Goal: Transaction & Acquisition: Purchase product/service

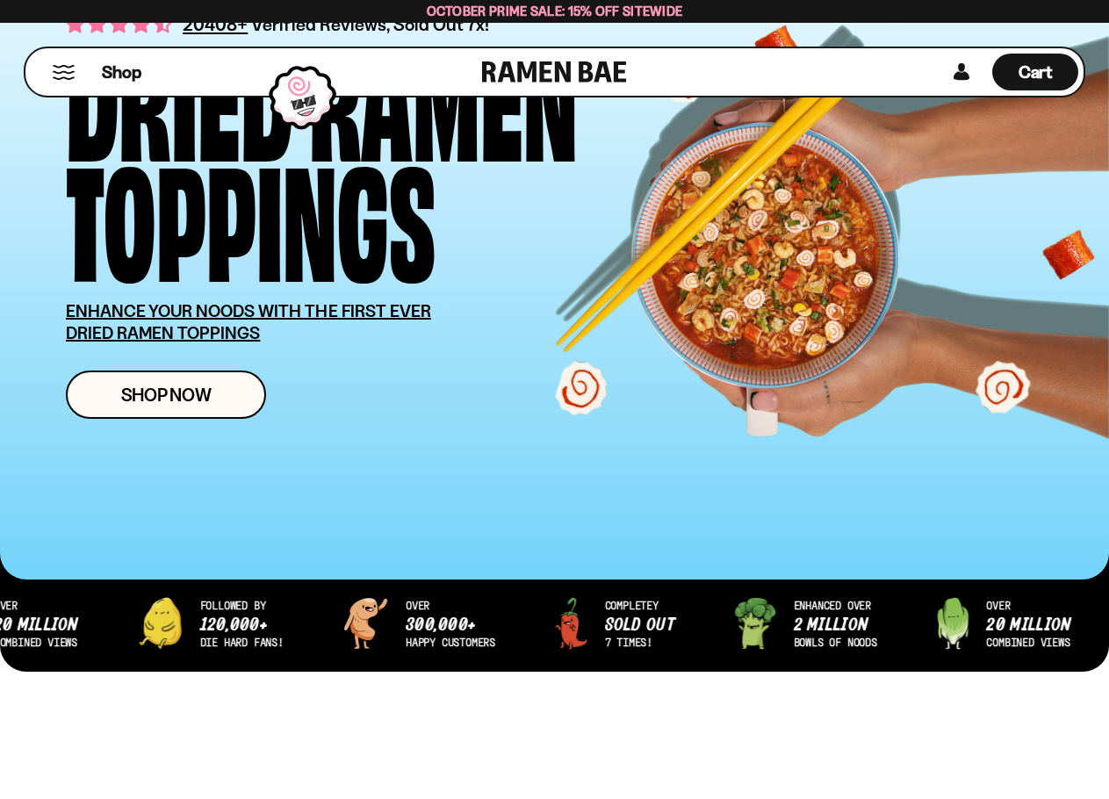
scroll to position [176, 0]
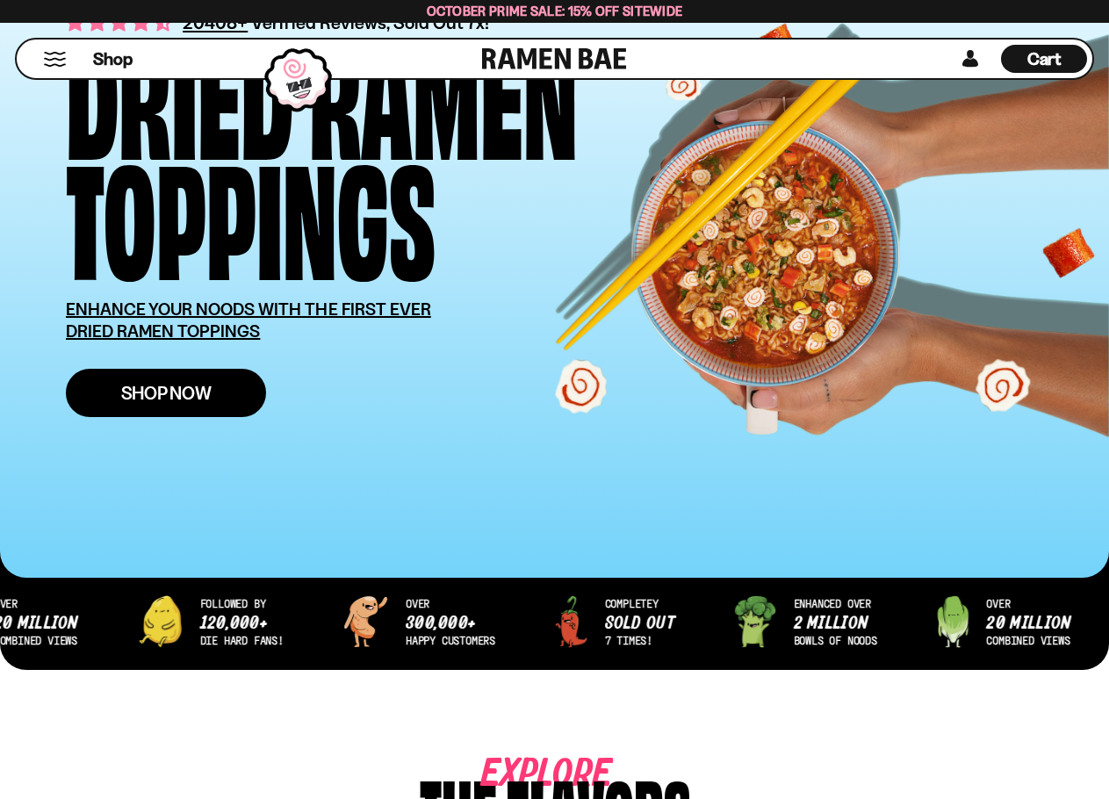
click at [162, 385] on span "Shop Now" at bounding box center [166, 393] width 90 height 18
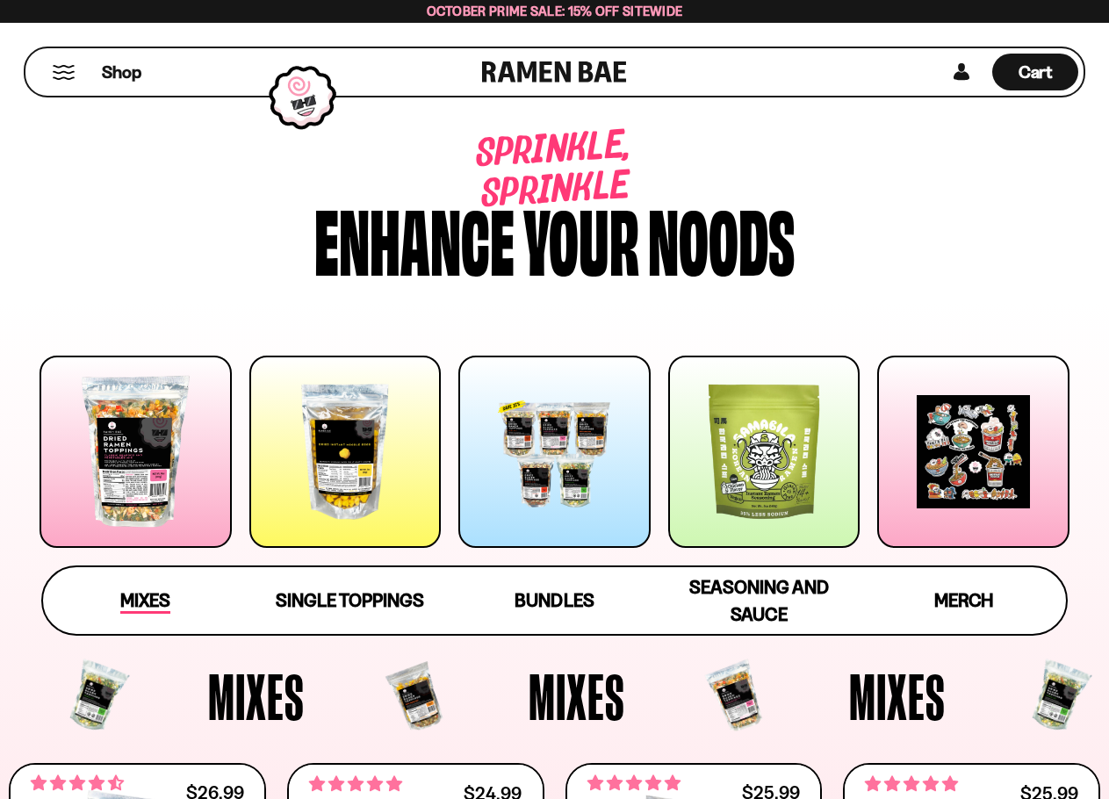
click at [143, 596] on span "Mixes" at bounding box center [145, 601] width 50 height 25
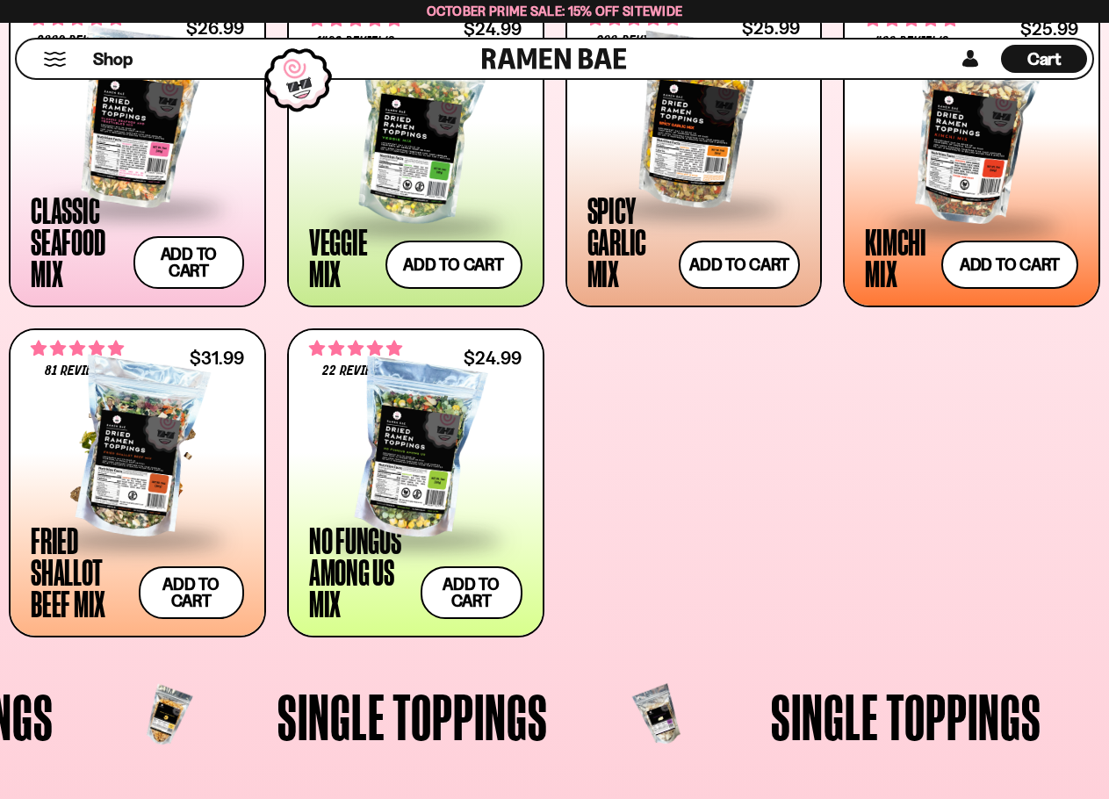
scroll to position [745, 0]
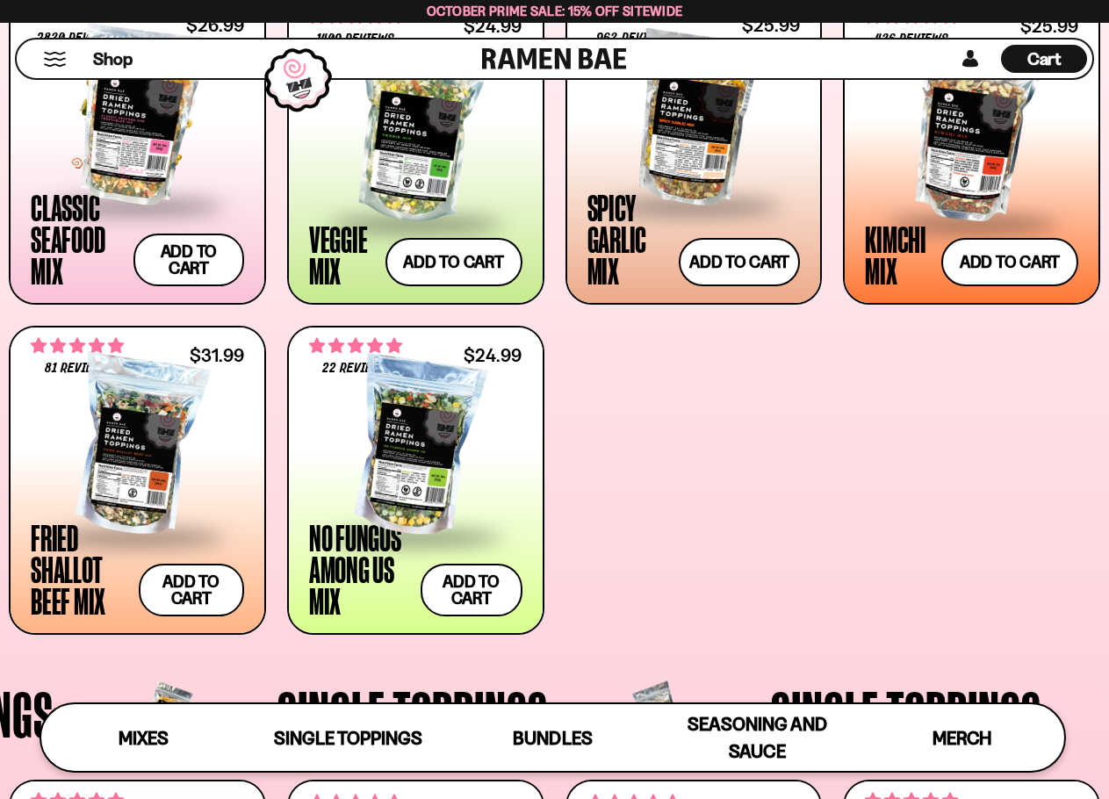
click at [149, 169] on div at bounding box center [137, 116] width 213 height 176
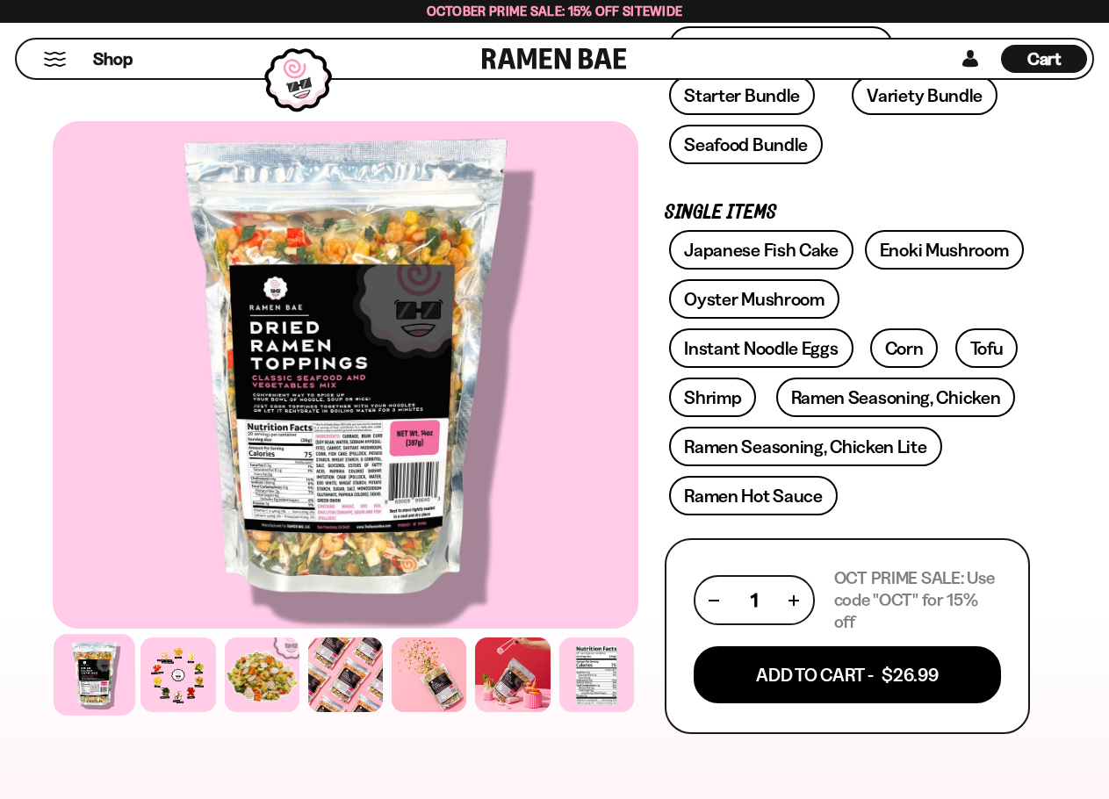
scroll to position [702, 0]
